Goal: Information Seeking & Learning: Compare options

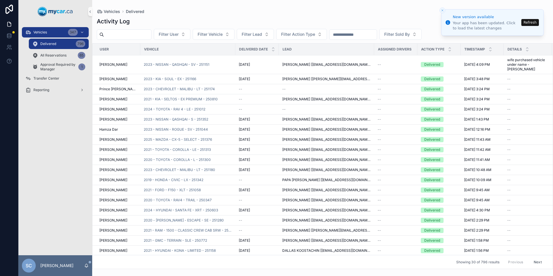
click at [534, 24] on button "Refresh" at bounding box center [530, 22] width 18 height 7
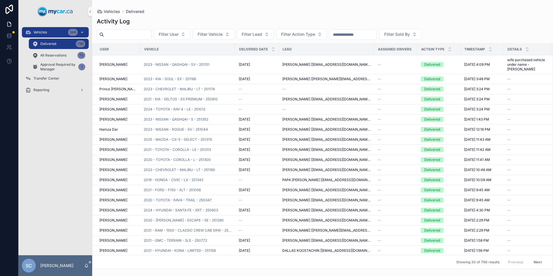
click at [56, 30] on div "Vehicles 346" at bounding box center [55, 32] width 60 height 9
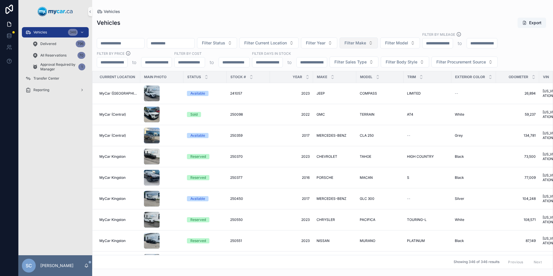
click at [366, 43] on span "Filter Make" at bounding box center [355, 43] width 22 height 6
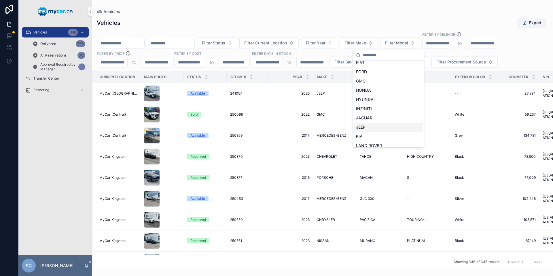
scroll to position [144, 0]
click at [386, 143] on span "MERCEDES-BENZ" at bounding box center [373, 143] width 34 height 6
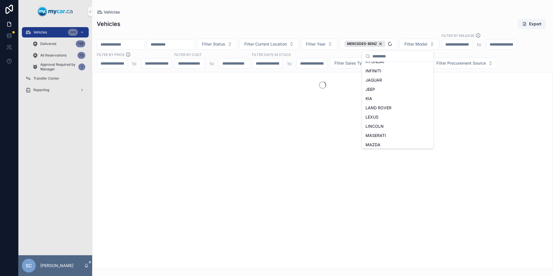
scroll to position [153, 0]
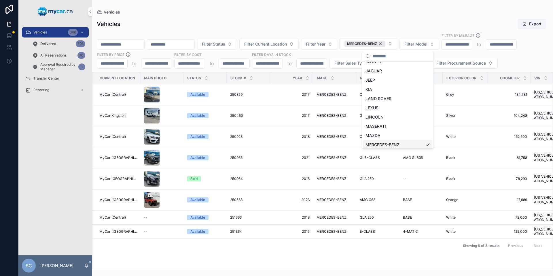
click at [440, 17] on div "Vehicles Export Filter Status Filter Current Location Filter Year MERCEDES-BENZ…" at bounding box center [322, 142] width 461 height 254
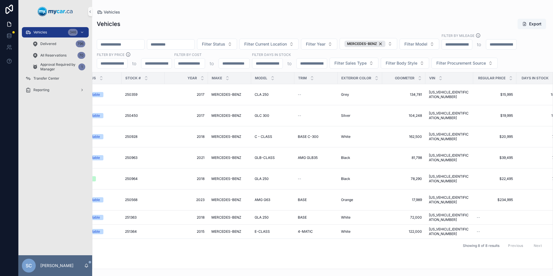
scroll to position [0, 0]
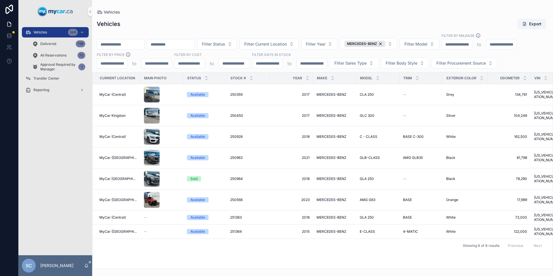
drag, startPoint x: 267, startPoint y: 263, endPoint x: 365, endPoint y: 250, distance: 98.7
click at [365, 250] on div "Current Location Main Photo Status Stock # Year Make Model Trim Exterior Color …" at bounding box center [322, 170] width 460 height 196
click at [151, 137] on div "scrollable content" at bounding box center [152, 136] width 16 height 16
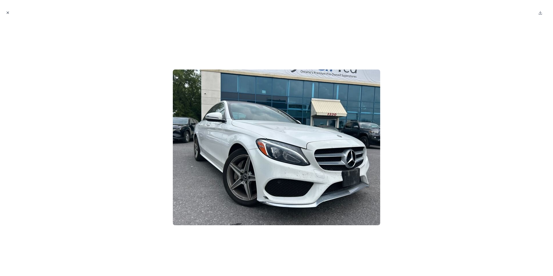
click at [6, 12] on icon "Close modal" at bounding box center [8, 13] width 4 height 4
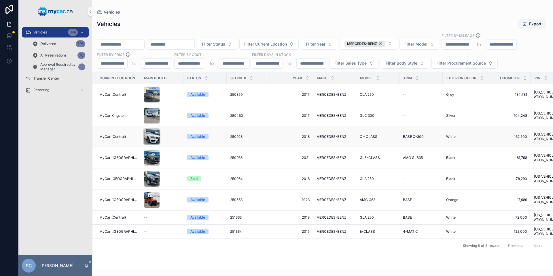
click at [145, 138] on div "scrollable content" at bounding box center [152, 136] width 16 height 16
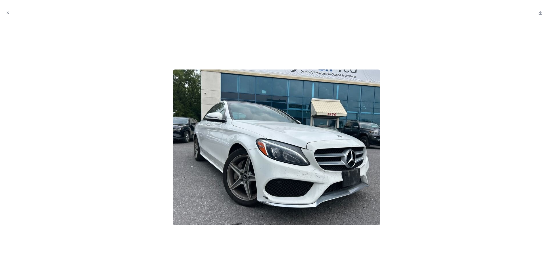
click at [125, 143] on div at bounding box center [277, 147] width 544 height 248
click at [8, 12] on icon "Close modal" at bounding box center [8, 13] width 4 height 4
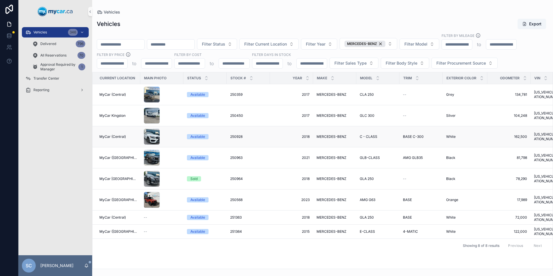
click at [257, 139] on td "250928 250928" at bounding box center [248, 136] width 43 height 21
click at [234, 92] on span "250359" at bounding box center [236, 94] width 12 height 5
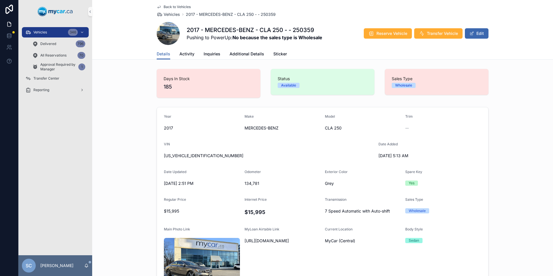
click at [172, 8] on span "Back to Vehicles" at bounding box center [177, 7] width 27 height 5
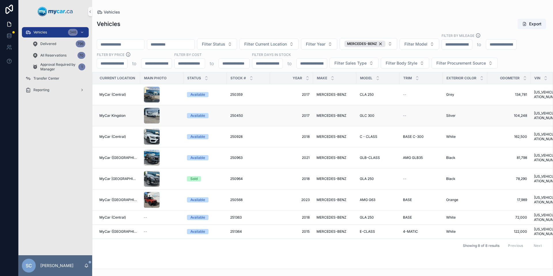
click at [228, 115] on td "250450 250450" at bounding box center [248, 115] width 43 height 21
click at [149, 116] on div "scrollable content" at bounding box center [152, 115] width 16 height 16
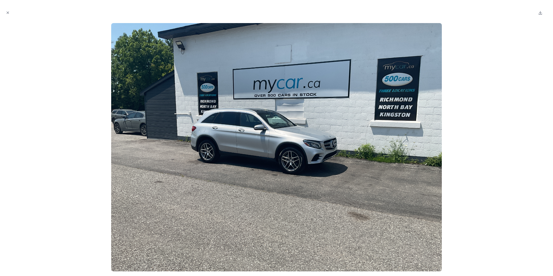
click at [503, 133] on div at bounding box center [277, 147] width 544 height 248
click at [8, 13] on icon "Close modal" at bounding box center [8, 13] width 4 height 4
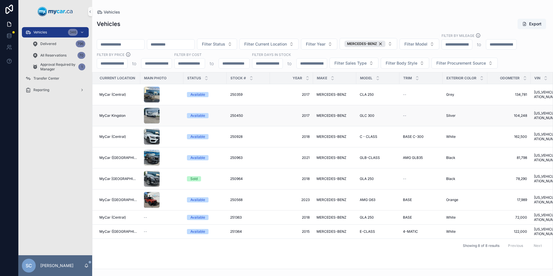
click at [280, 111] on td "2017 2017" at bounding box center [291, 115] width 43 height 21
click at [322, 116] on span "MERCEDES-BENZ" at bounding box center [331, 115] width 30 height 5
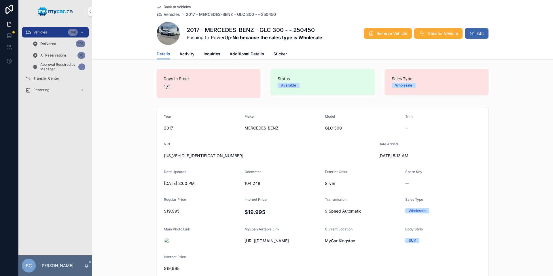
click at [170, 4] on div "Back to Vehicles Vehicles 2017 - MERCEDES-BENZ - GLC 300 - - 250450 2017 - MERC…" at bounding box center [323, 24] width 332 height 48
click at [169, 5] on span "Back to Vehicles" at bounding box center [177, 7] width 27 height 5
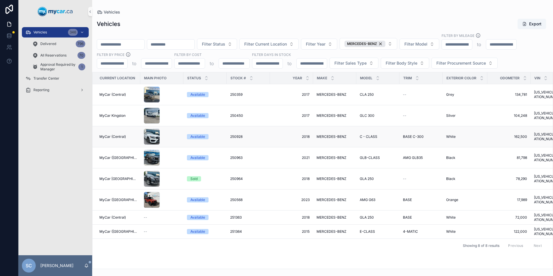
click at [238, 136] on span "250928" at bounding box center [236, 136] width 12 height 5
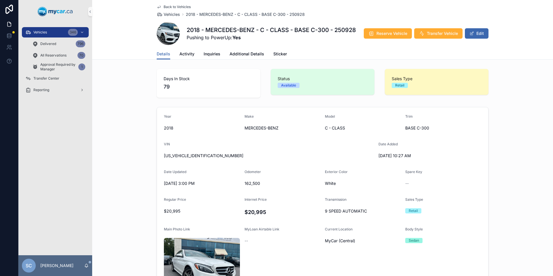
click at [180, 7] on span "Back to Vehicles" at bounding box center [177, 7] width 27 height 5
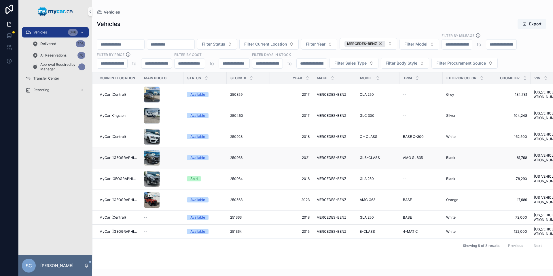
click at [395, 157] on td "GLB-CLASS GLB-CLASS" at bounding box center [377, 157] width 43 height 21
click at [234, 157] on span "250963" at bounding box center [236, 157] width 12 height 5
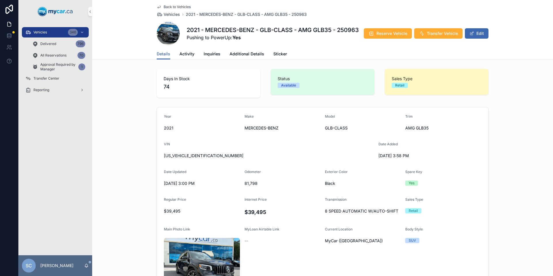
click at [197, 155] on span "[US_VEHICLE_IDENTIFICATION_NUMBER]" at bounding box center [269, 156] width 210 height 6
copy span "[US_VEHICLE_IDENTIFICATION_NUMBER]"
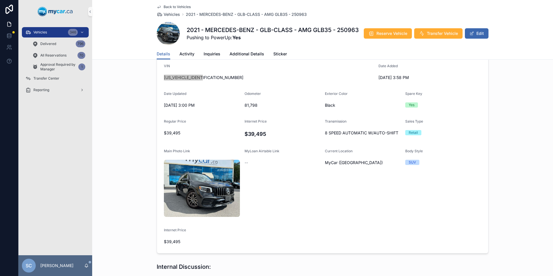
scroll to position [65, 0]
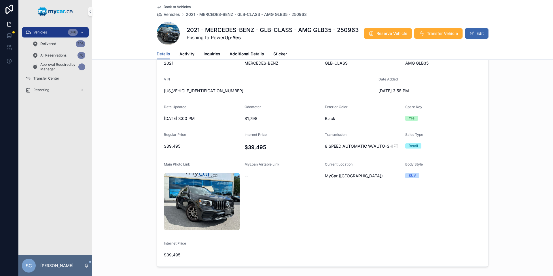
click at [182, 7] on span "Back to Vehicles" at bounding box center [177, 7] width 27 height 5
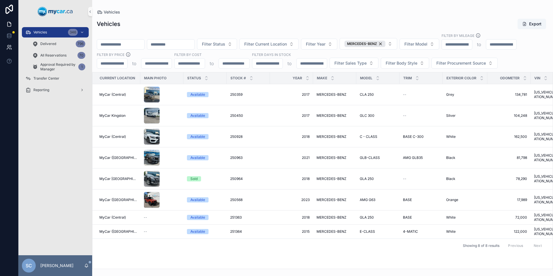
click at [385, 45] on div "MERCEDES-BENZ" at bounding box center [364, 44] width 41 height 6
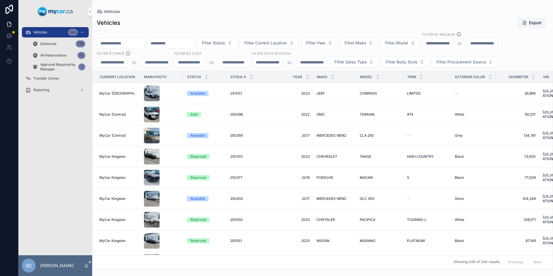
click at [47, 83] on div "Transfer Center" at bounding box center [55, 79] width 74 height 12
click at [46, 91] on span "Reporting" at bounding box center [41, 90] width 16 height 5
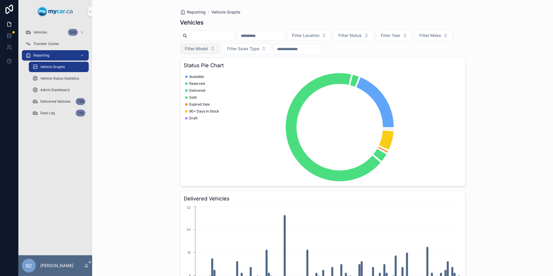
click at [220, 47] on button "Filter Model" at bounding box center [200, 48] width 40 height 11
click at [419, 38] on span "Filter Make" at bounding box center [430, 36] width 22 height 6
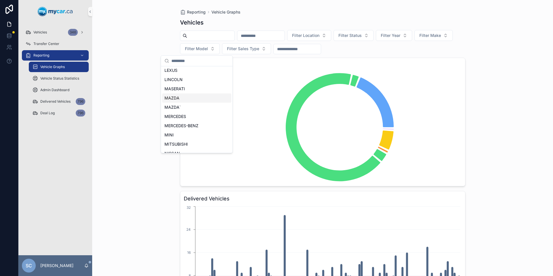
scroll to position [288, 0]
click at [189, 70] on span "MERCEDES-BENZ" at bounding box center [181, 70] width 34 height 6
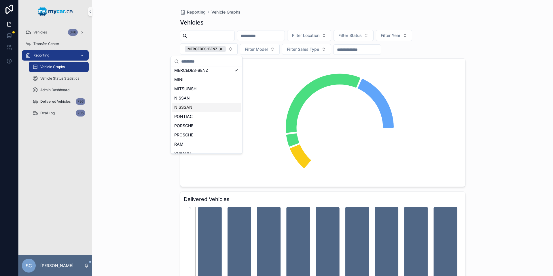
click at [511, 162] on div "Reporting Vehicle Graphs Vehicles Filter Location Filter Status Filter Year MER…" at bounding box center [322, 138] width 461 height 276
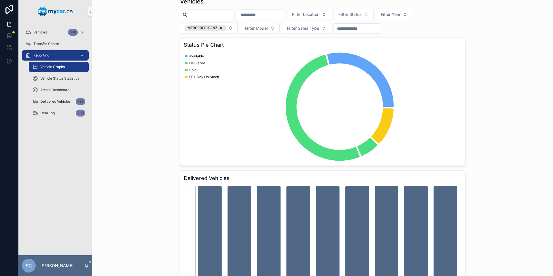
scroll to position [0, 0]
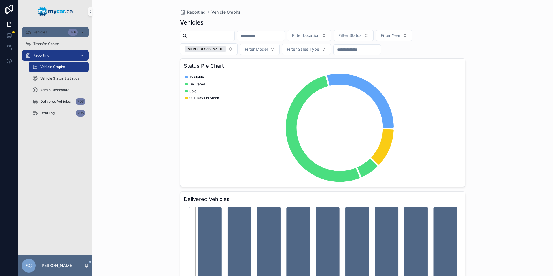
click at [36, 34] on span "Vehicles" at bounding box center [40, 32] width 14 height 5
